Goal: Task Accomplishment & Management: Manage account settings

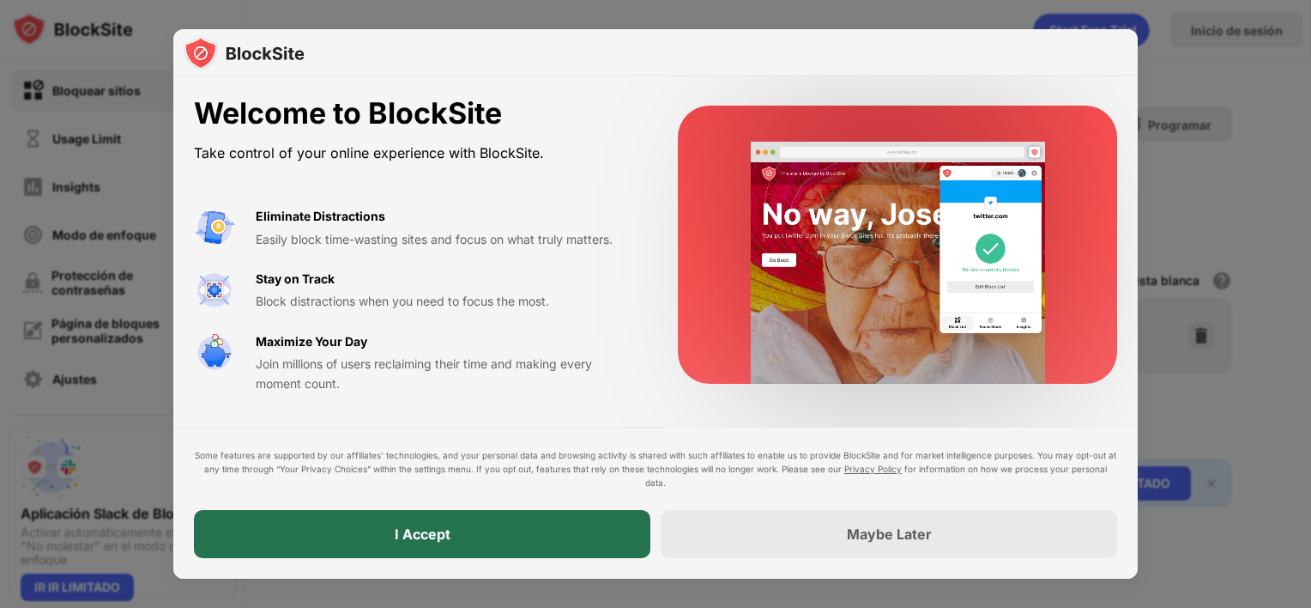
click at [567, 536] on div "I Accept" at bounding box center [422, 534] width 457 height 48
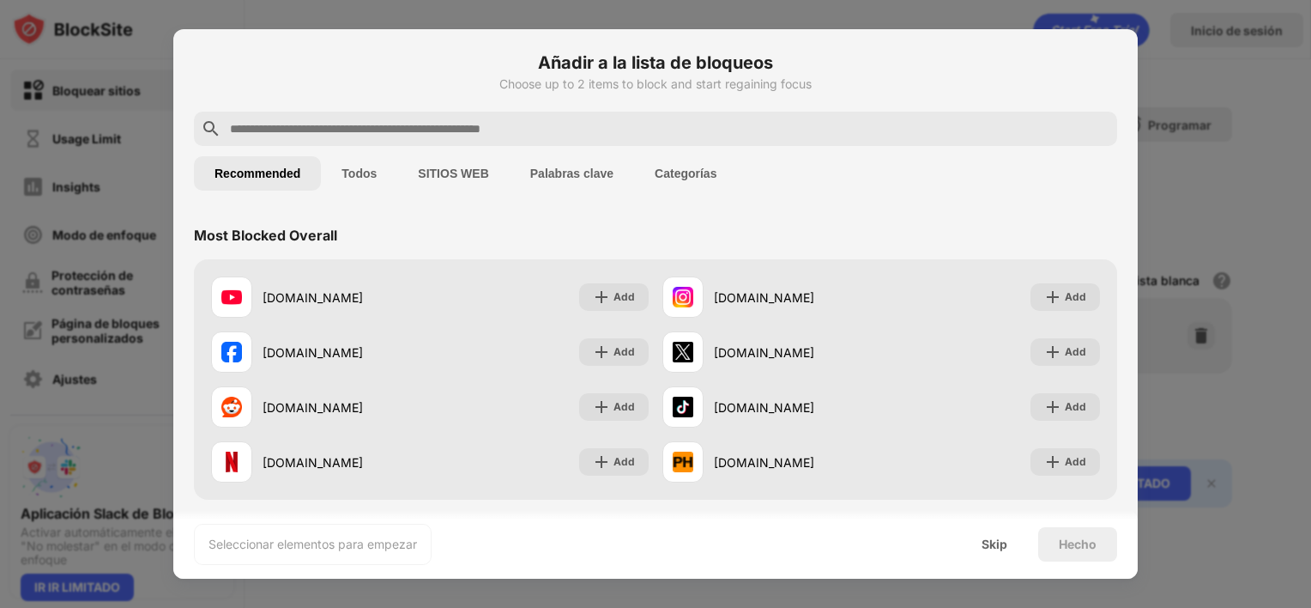
click at [268, 124] on input "text" at bounding box center [669, 128] width 882 height 21
paste input "**********"
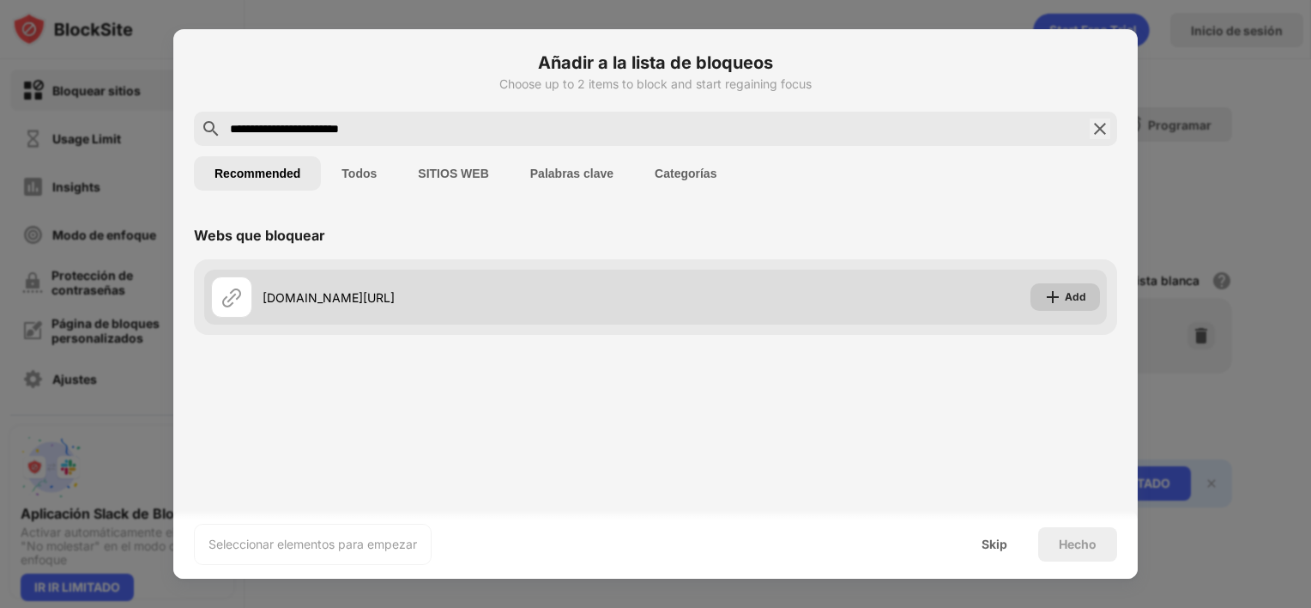
click at [1058, 300] on img at bounding box center [1053, 296] width 17 height 17
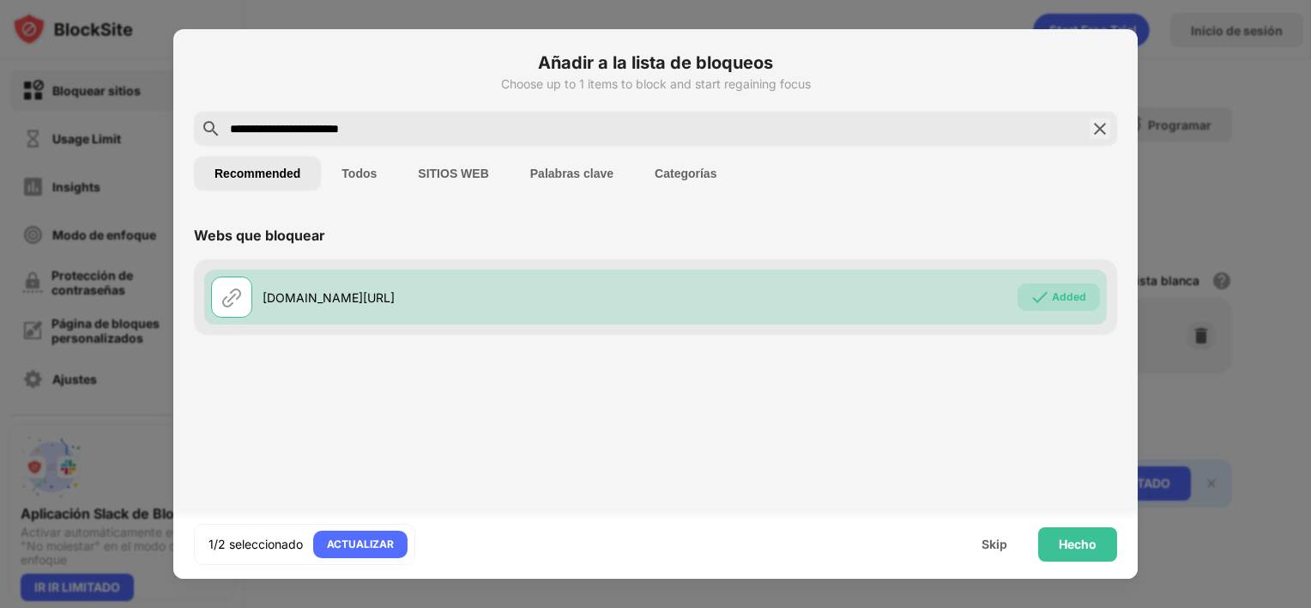
click at [498, 134] on input "**********" at bounding box center [655, 128] width 855 height 21
paste input "**********"
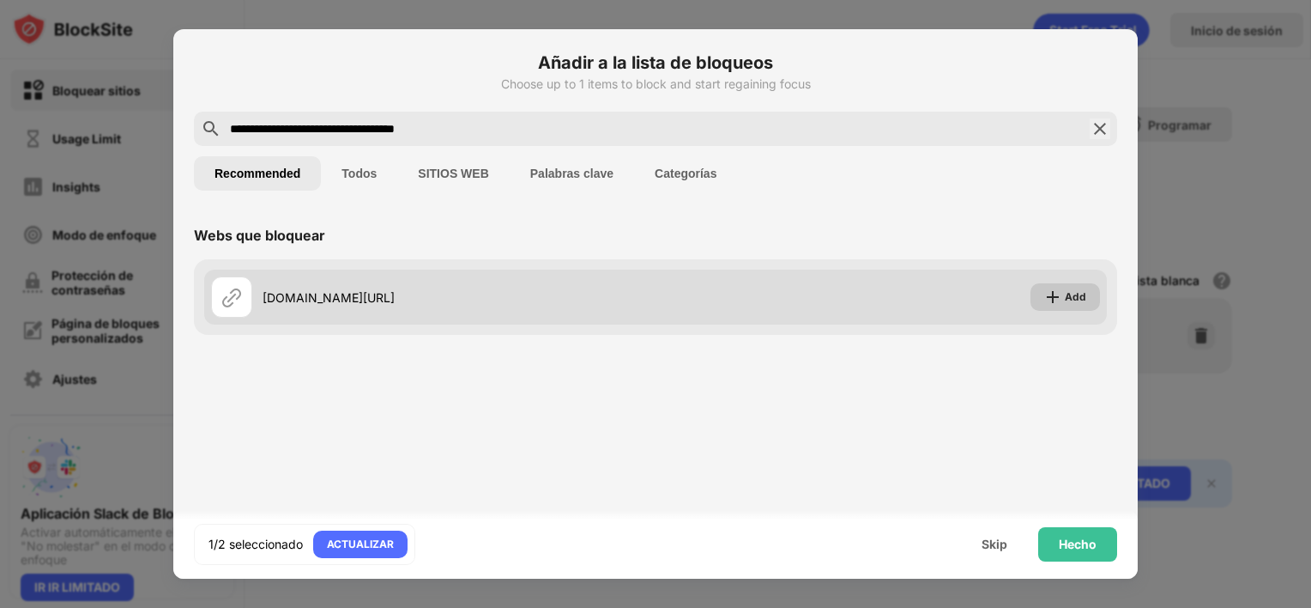
type input "**********"
click at [1068, 302] on div "Add" at bounding box center [1075, 296] width 21 height 17
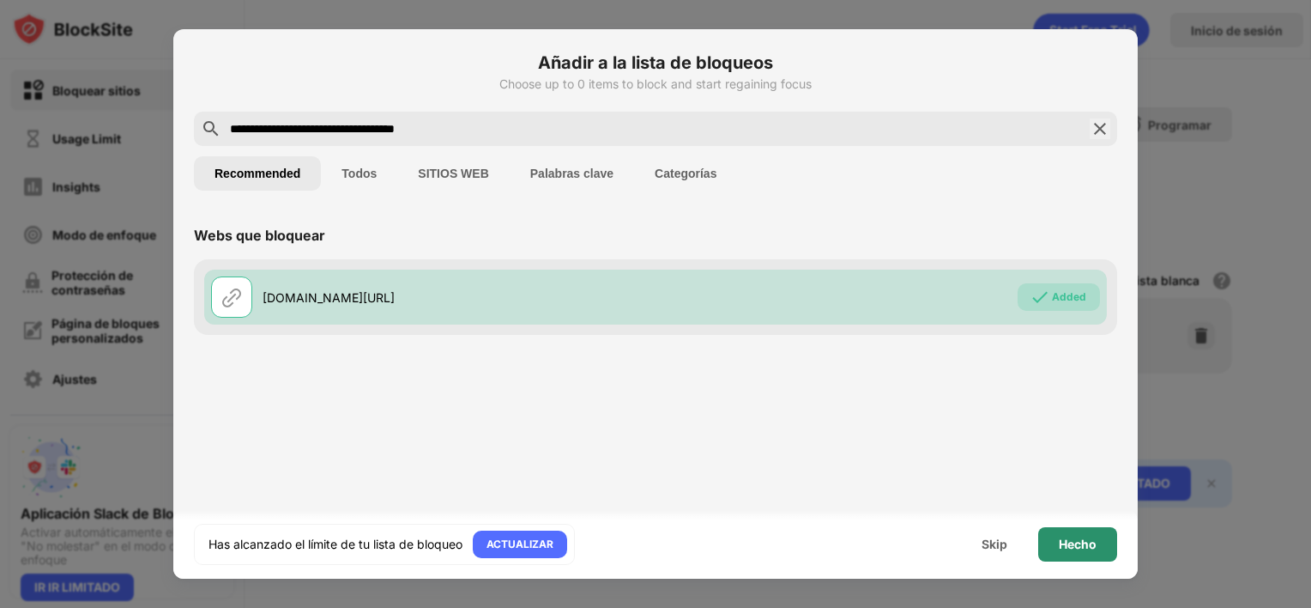
click at [1075, 539] on div "Hecho" at bounding box center [1078, 544] width 38 height 14
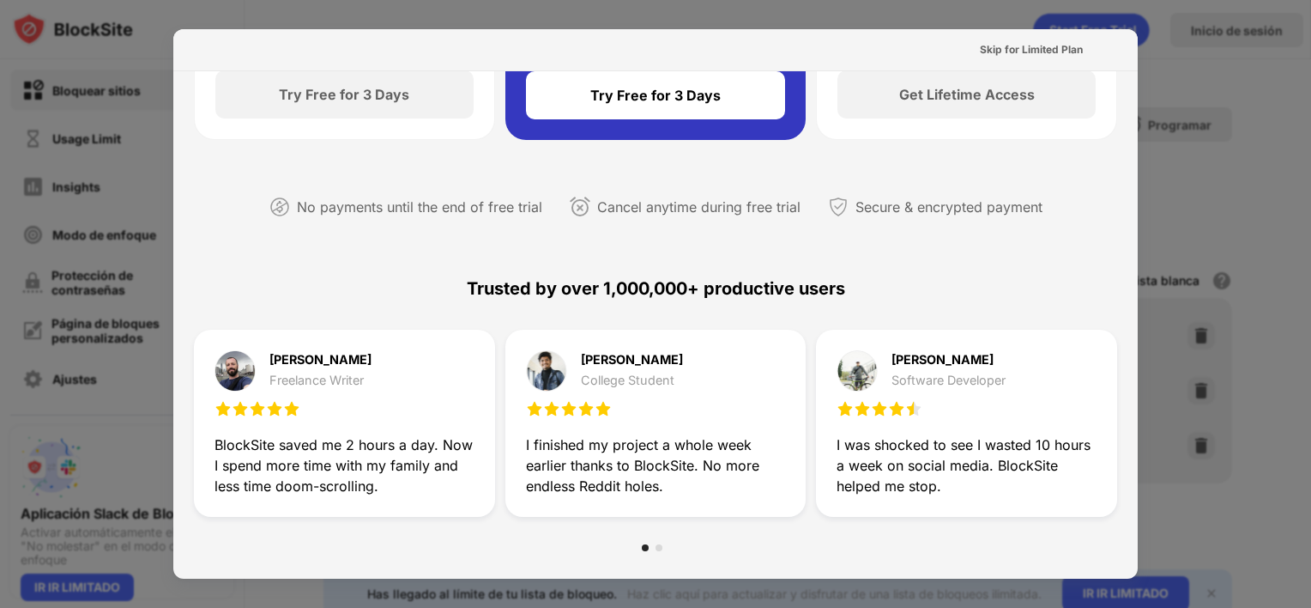
scroll to position [343, 0]
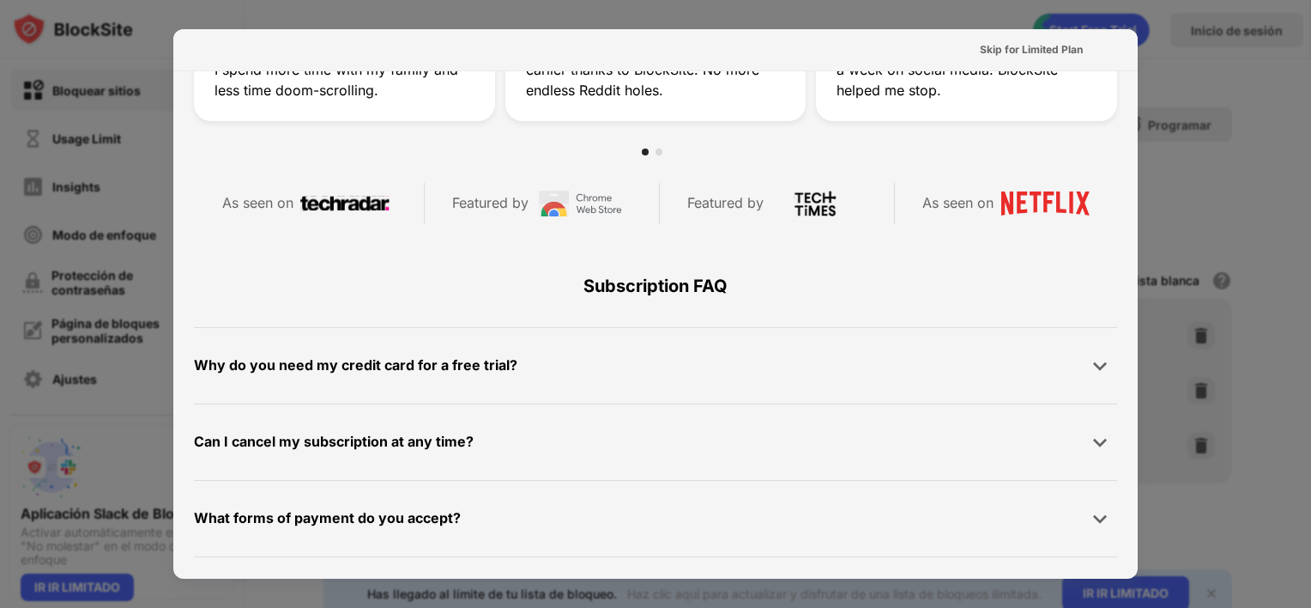
click at [1014, 34] on div "Skip for Limited Plan" at bounding box center [655, 50] width 965 height 42
click at [1014, 40] on div "Skip for Limited Plan" at bounding box center [1031, 49] width 130 height 27
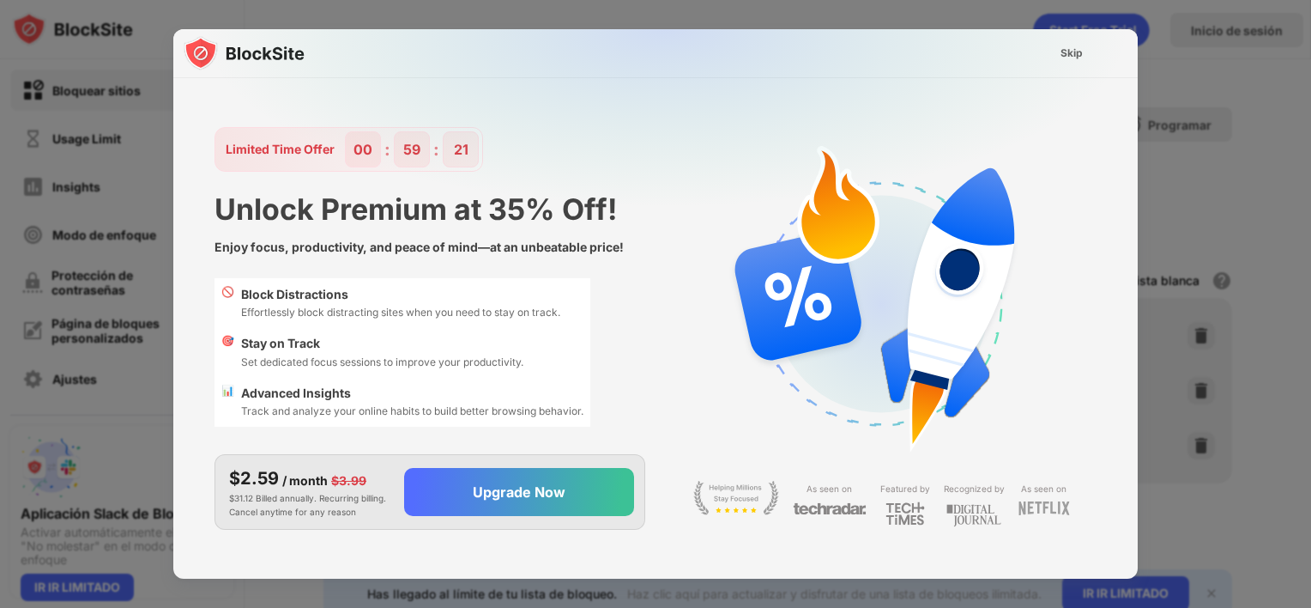
scroll to position [41, 0]
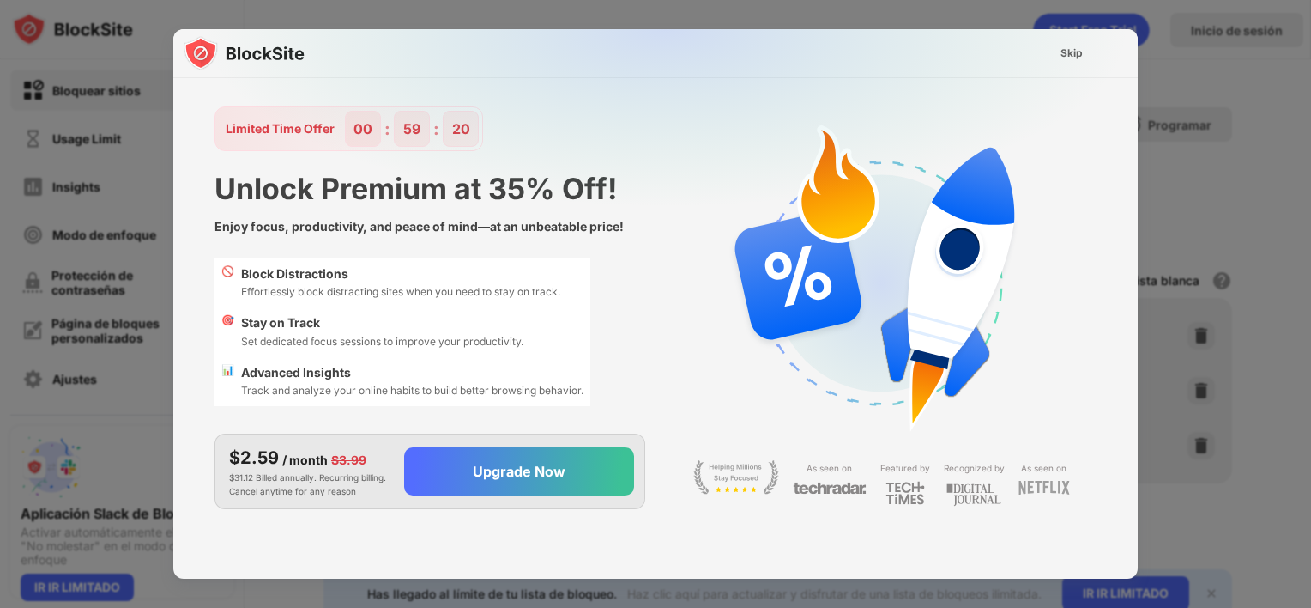
click at [1042, 58] on img at bounding box center [666, 199] width 965 height 340
click at [1057, 55] on div "Skip" at bounding box center [1072, 52] width 50 height 27
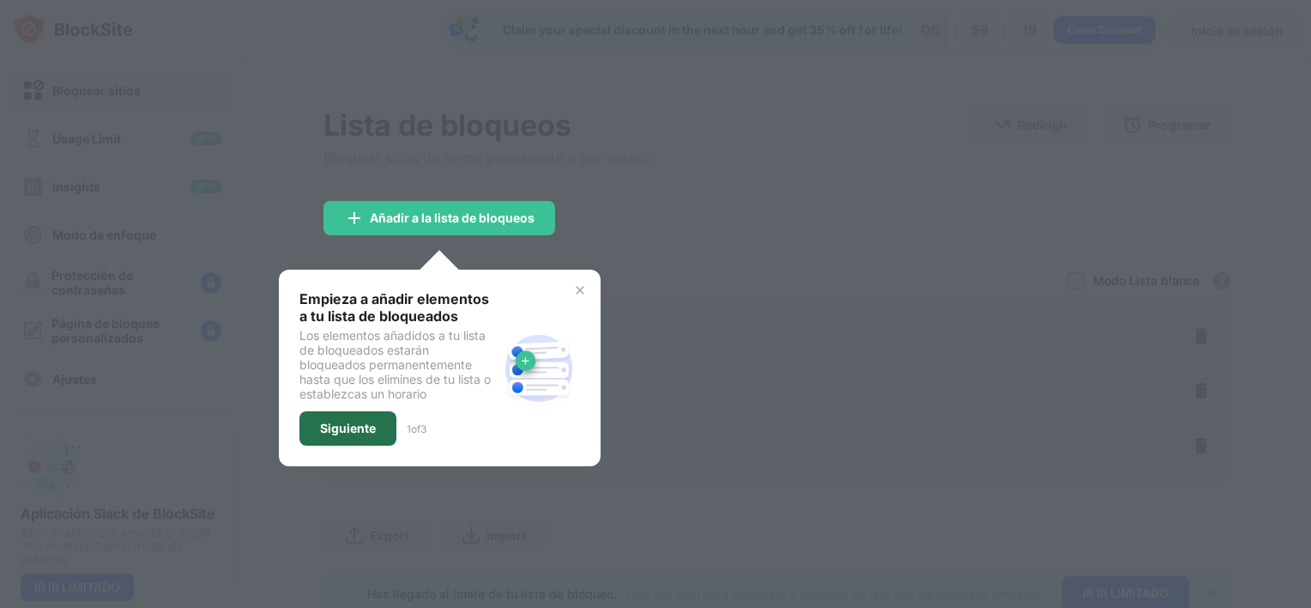
click at [379, 439] on div "Siguiente" at bounding box center [348, 428] width 97 height 34
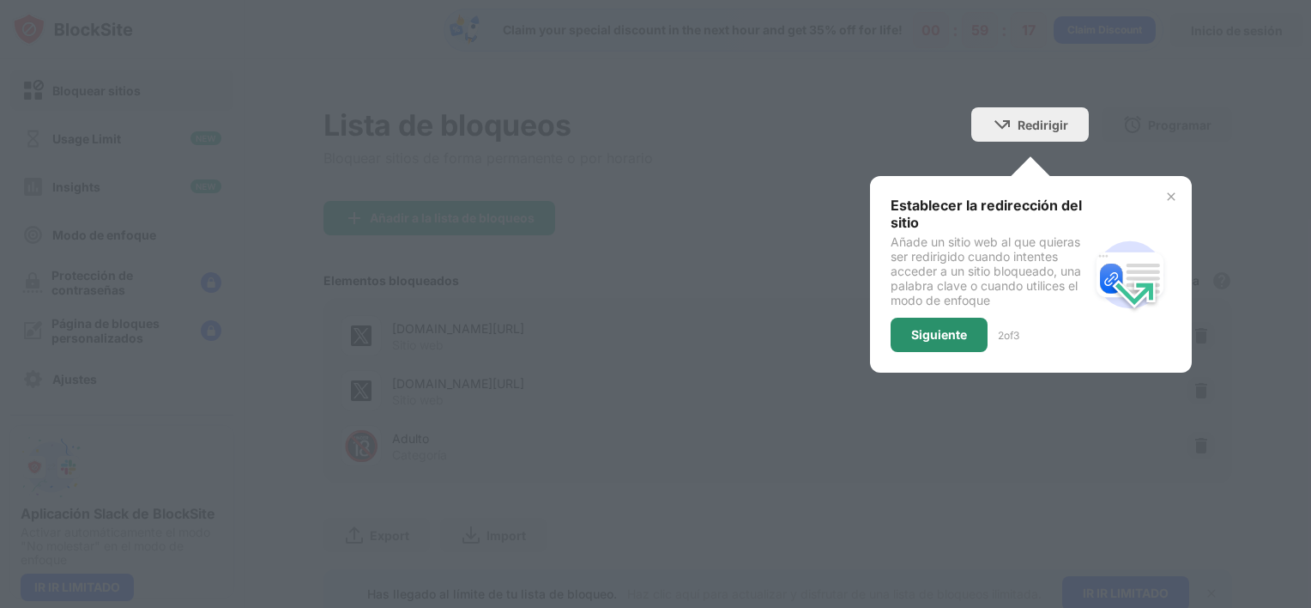
click at [946, 340] on div "Siguiente" at bounding box center [939, 335] width 97 height 34
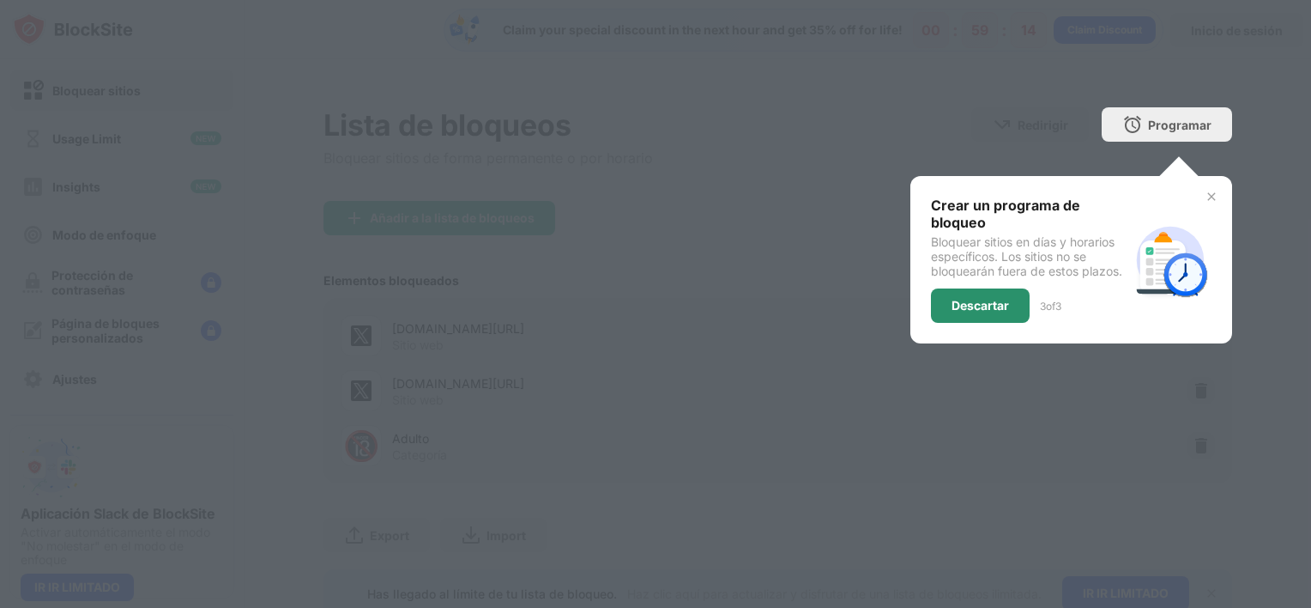
click at [998, 292] on div "Descartar" at bounding box center [980, 305] width 99 height 34
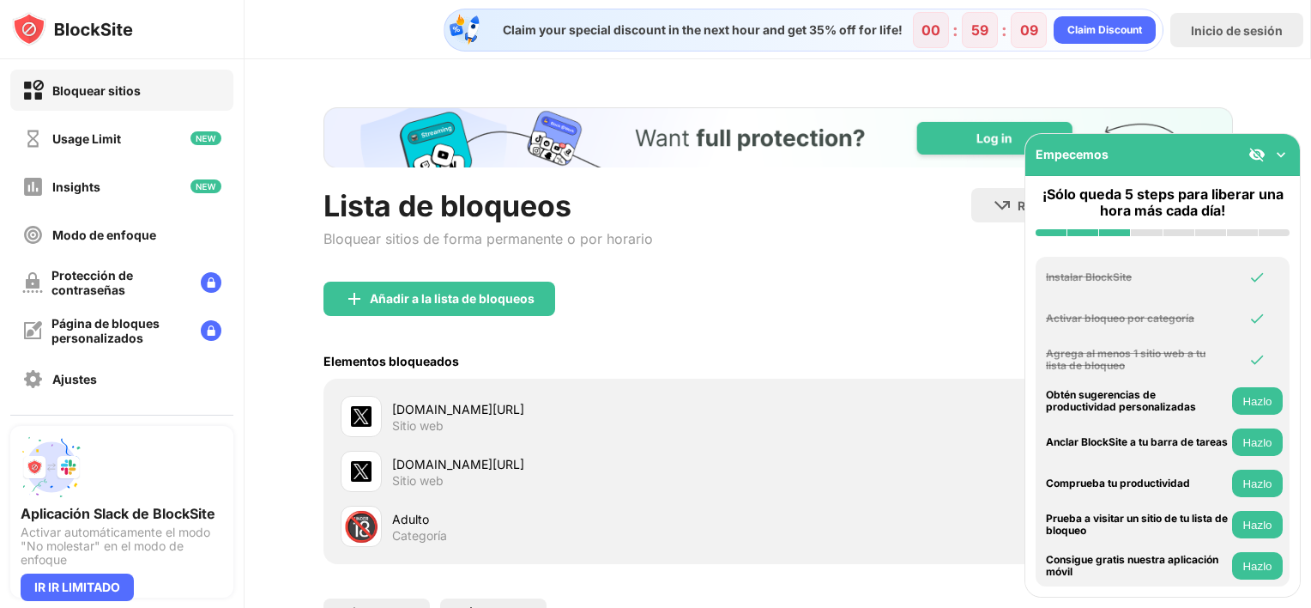
click at [1277, 151] on img at bounding box center [1281, 154] width 17 height 17
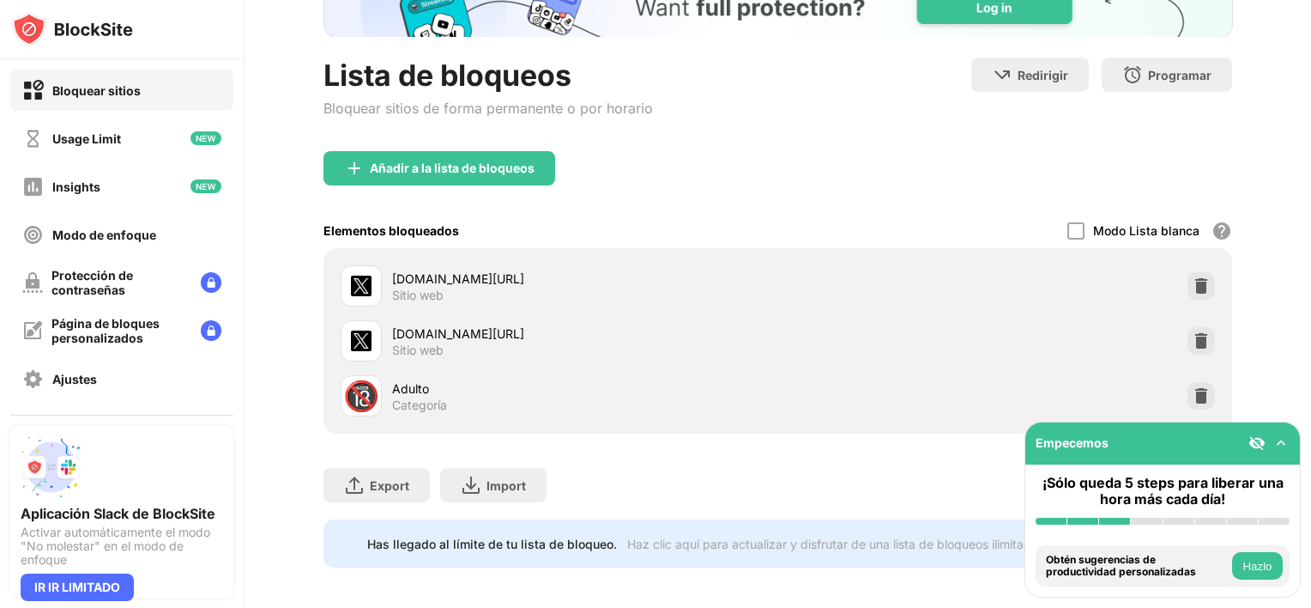
scroll to position [150, 0]
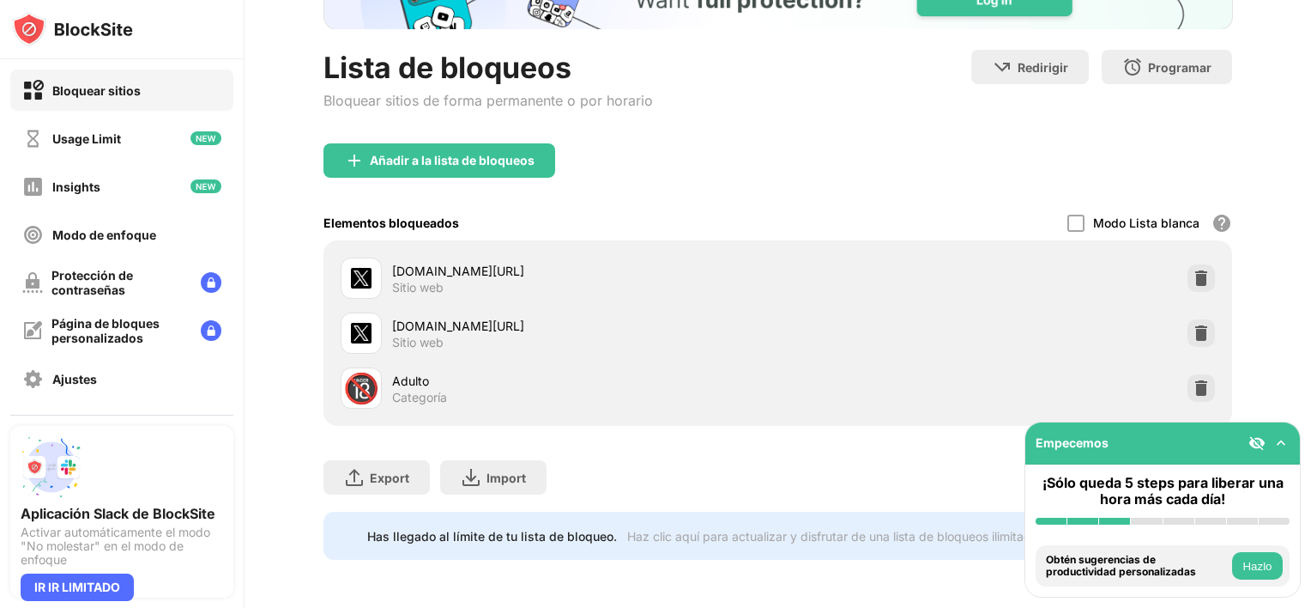
click at [450, 262] on div "[DOMAIN_NAME][URL]" at bounding box center [585, 271] width 386 height 18
click at [456, 262] on div "[DOMAIN_NAME][URL]" at bounding box center [585, 271] width 386 height 18
click at [1287, 443] on img at bounding box center [1281, 442] width 17 height 17
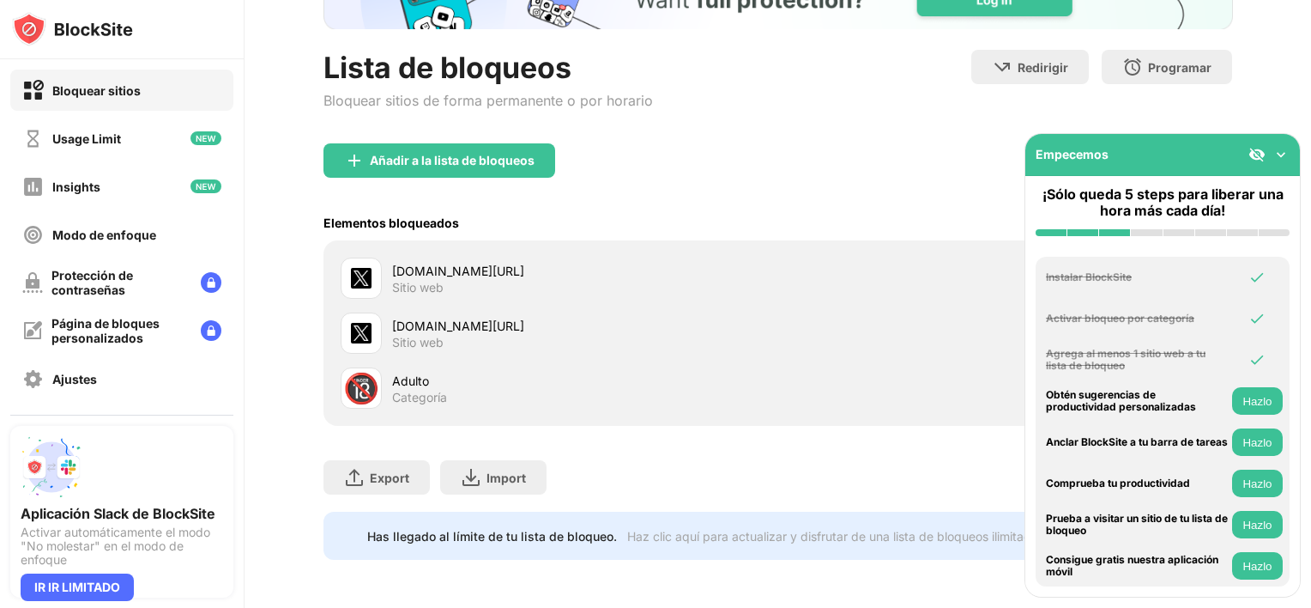
click at [1260, 152] on img at bounding box center [1257, 154] width 17 height 17
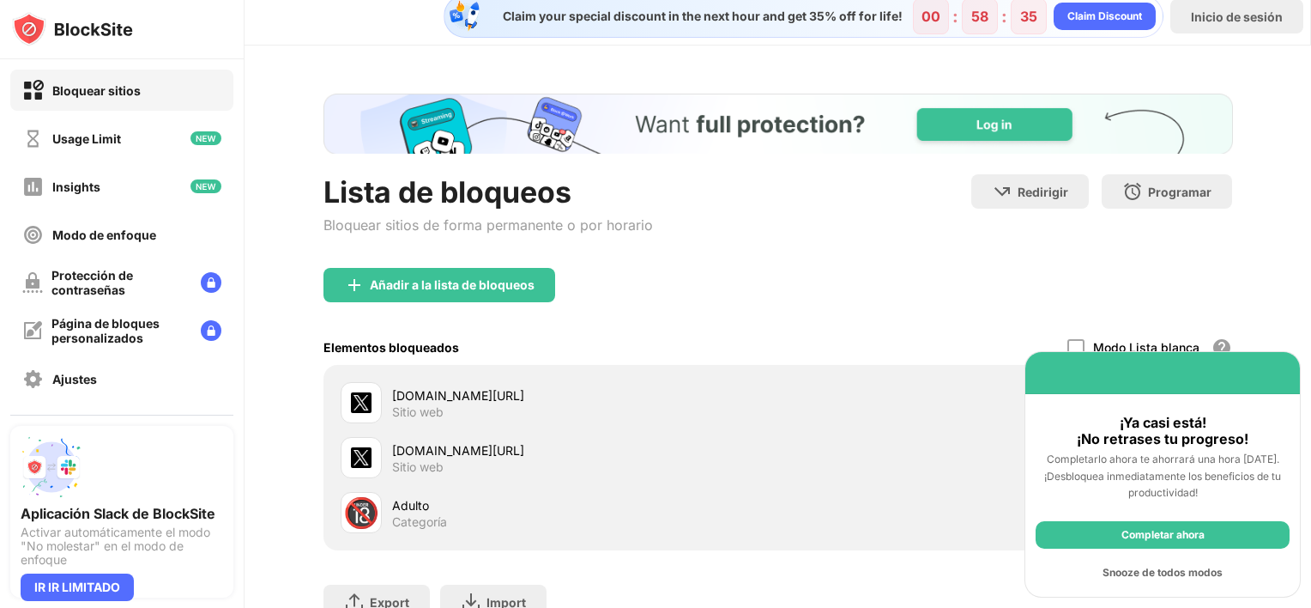
scroll to position [0, 0]
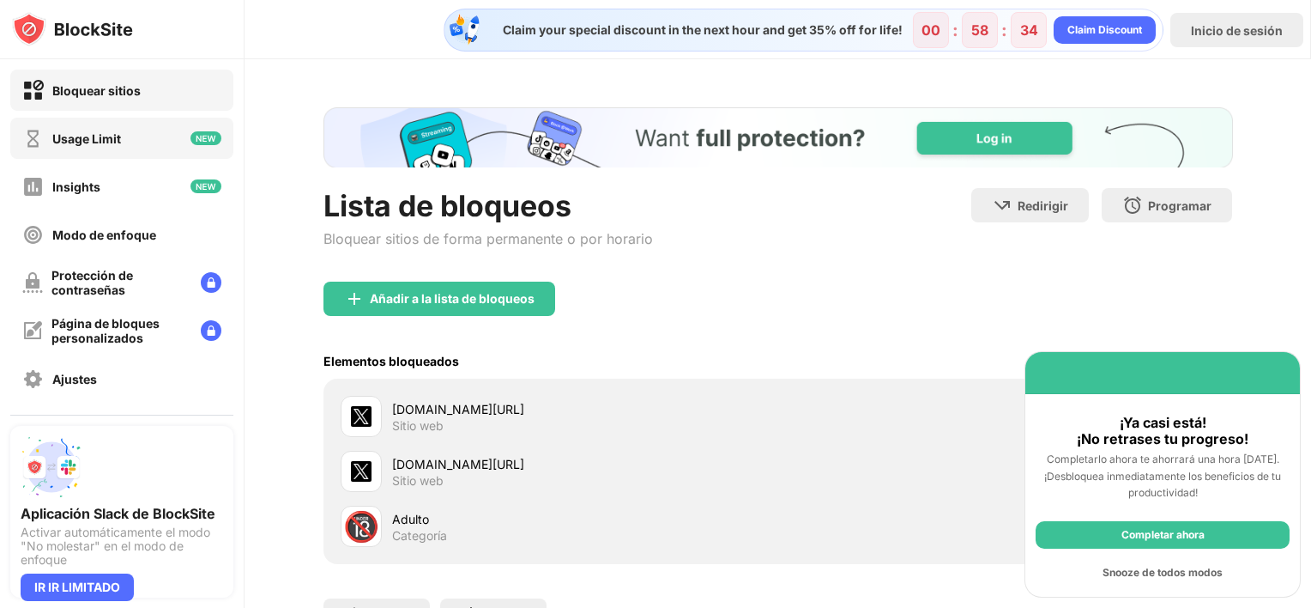
click at [118, 144] on div "Usage Limit" at bounding box center [86, 138] width 69 height 15
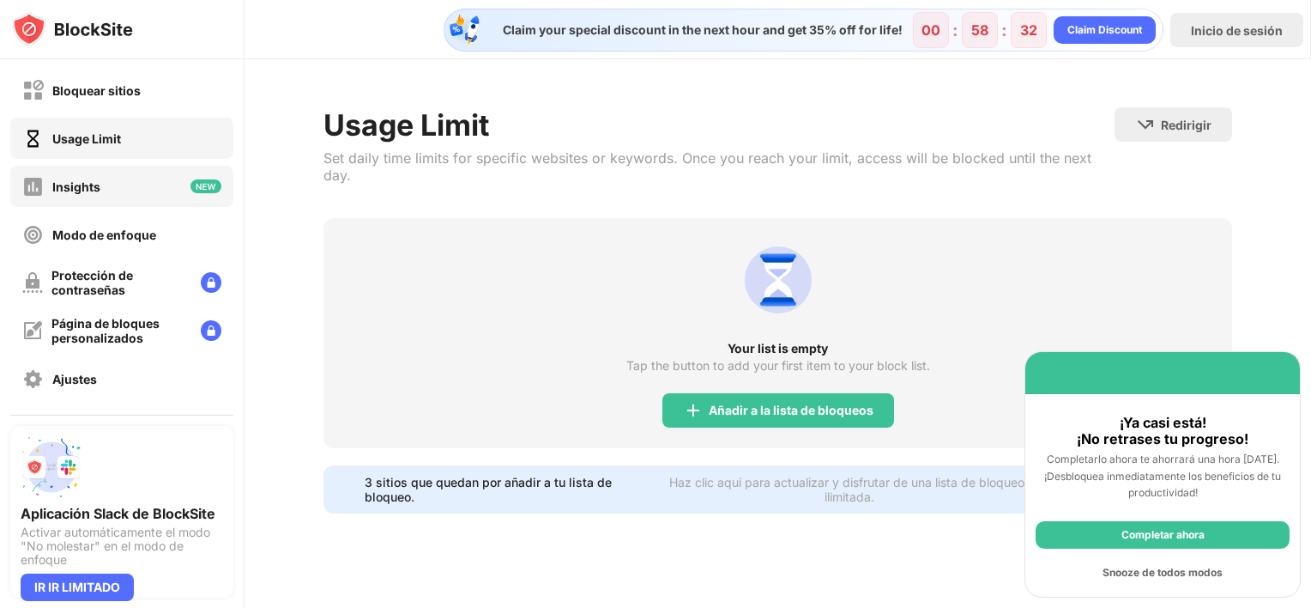
click at [114, 172] on div "Insights" at bounding box center [121, 186] width 223 height 41
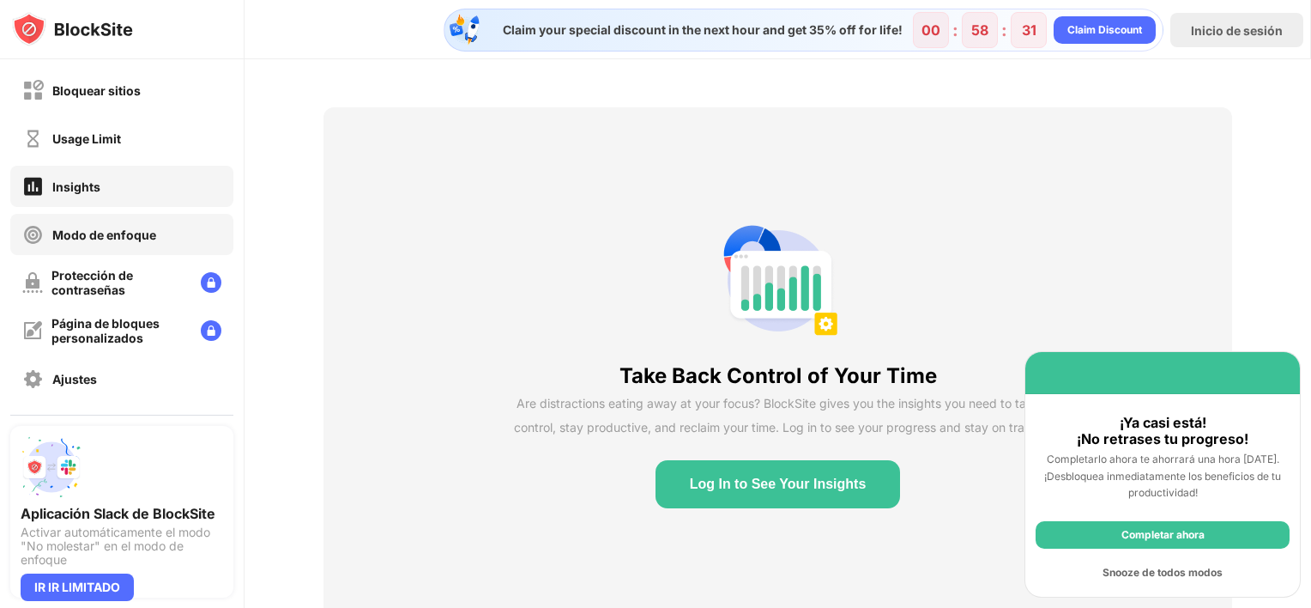
click at [178, 228] on div "Modo de enfoque" at bounding box center [121, 234] width 223 height 41
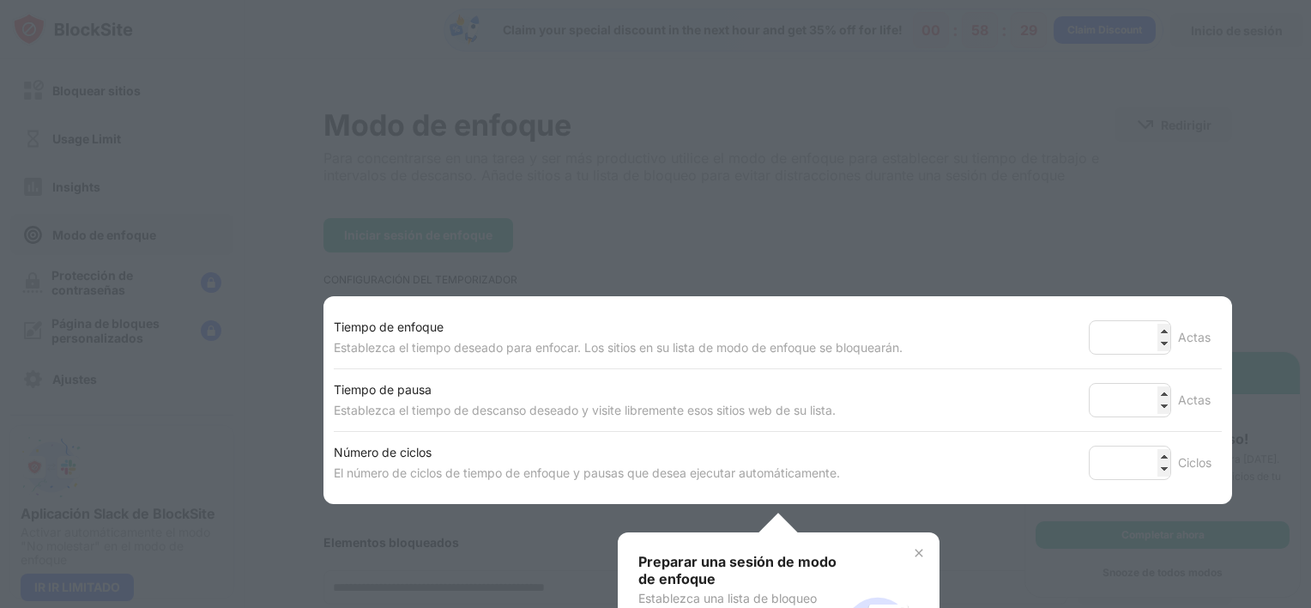
click at [631, 227] on div at bounding box center [655, 304] width 1311 height 608
click at [197, 389] on div at bounding box center [655, 304] width 1311 height 608
click at [912, 548] on img at bounding box center [919, 553] width 14 height 14
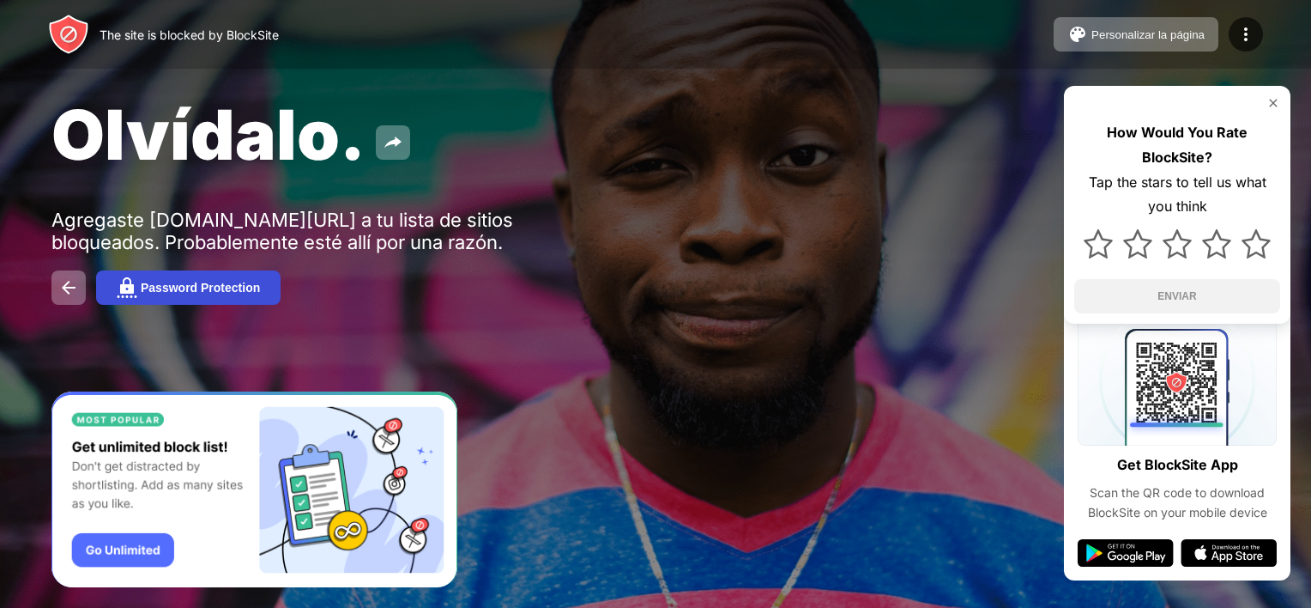
click at [257, 298] on button "Password Protection" at bounding box center [188, 287] width 185 height 34
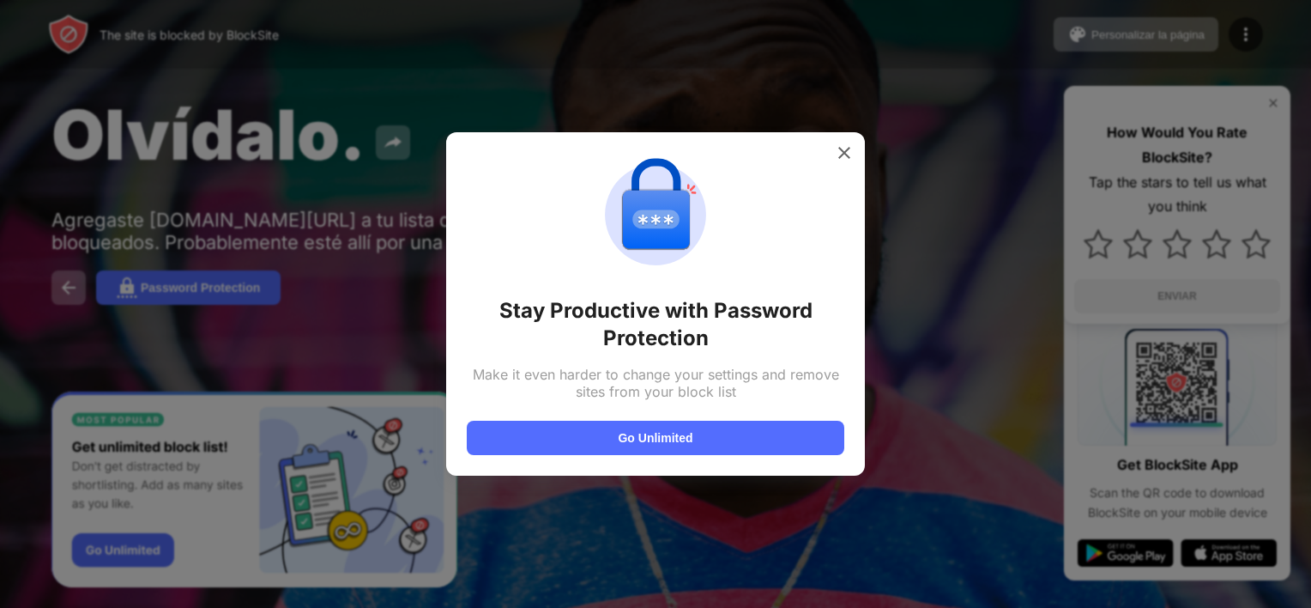
click at [681, 509] on div at bounding box center [655, 304] width 1311 height 608
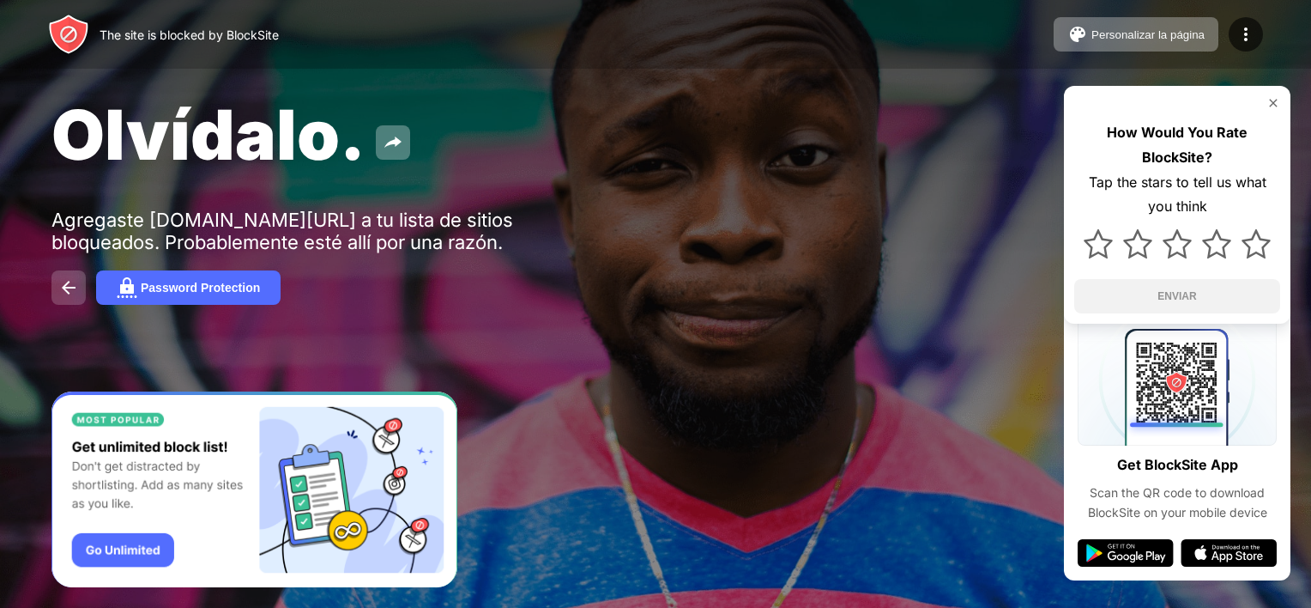
click at [70, 298] on img at bounding box center [68, 287] width 21 height 21
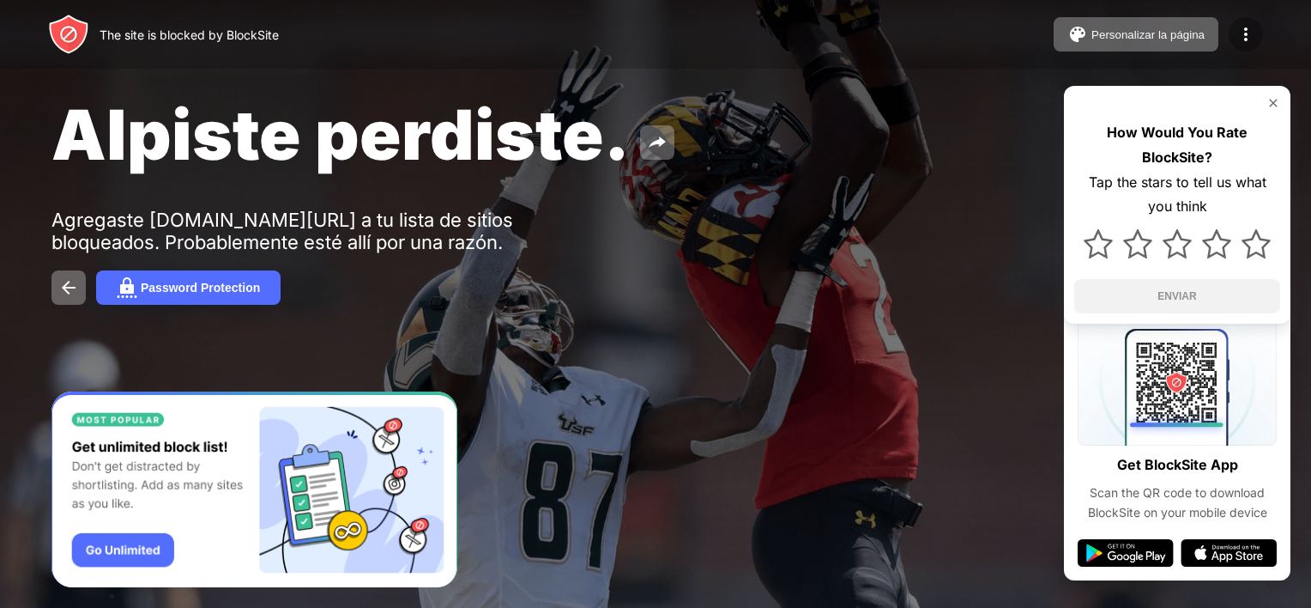
click at [1247, 36] on img at bounding box center [1246, 34] width 21 height 21
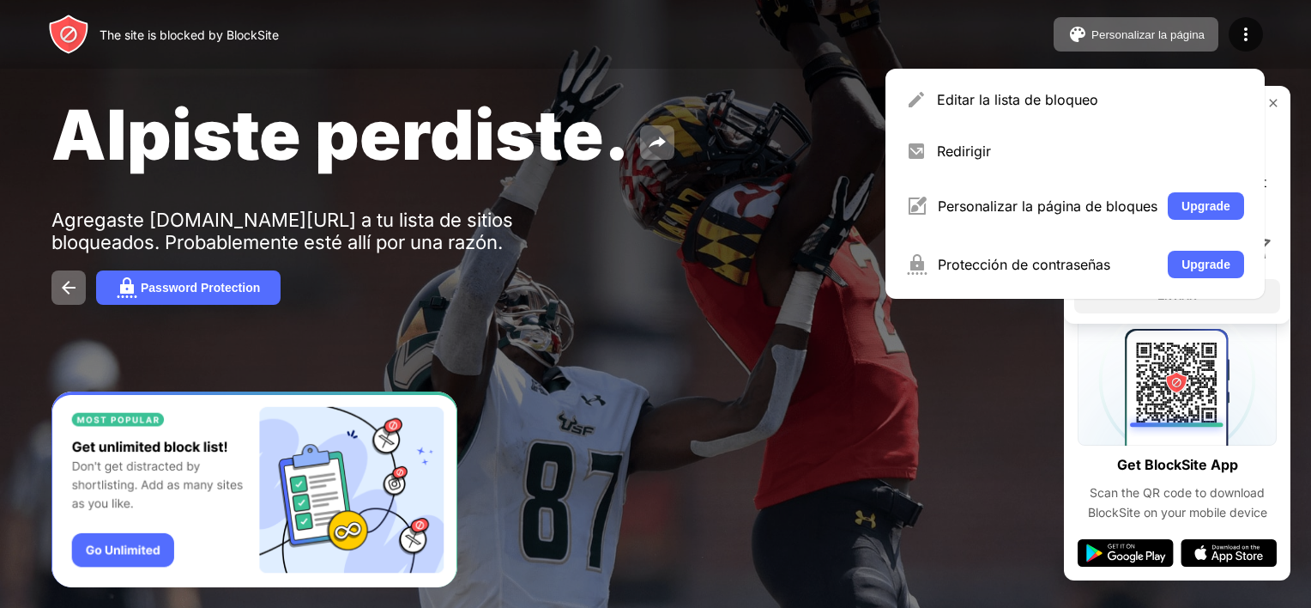
click at [683, 530] on div at bounding box center [655, 304] width 1311 height 608
